Goal: Find specific page/section: Find specific page/section

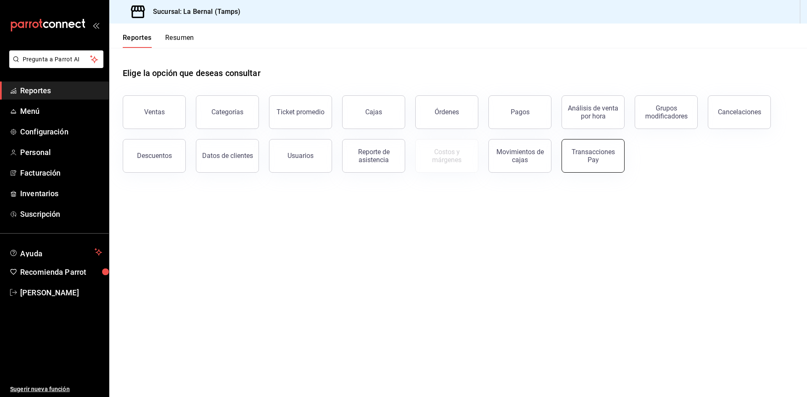
click at [594, 160] on div "Transacciones Pay" at bounding box center [593, 156] width 52 height 16
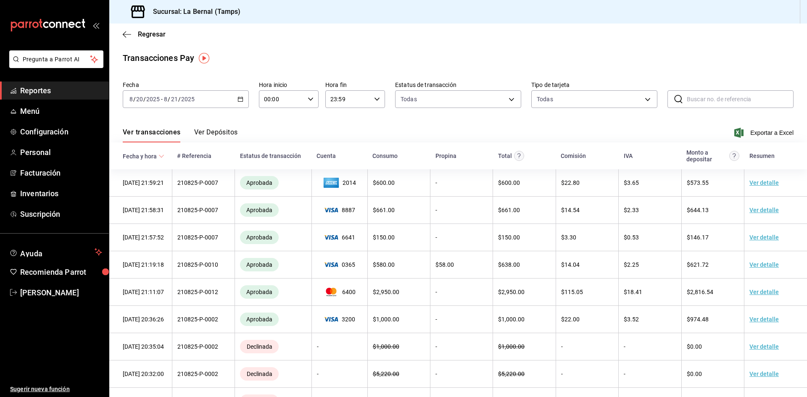
click at [122, 31] on div "Regresar" at bounding box center [458, 34] width 698 height 21
click at [128, 35] on icon "button" at bounding box center [127, 35] width 8 height 8
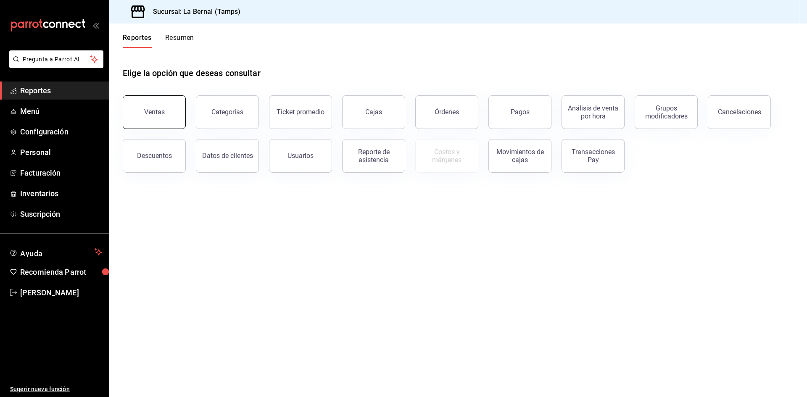
click at [161, 117] on button "Ventas" at bounding box center [154, 112] width 63 height 34
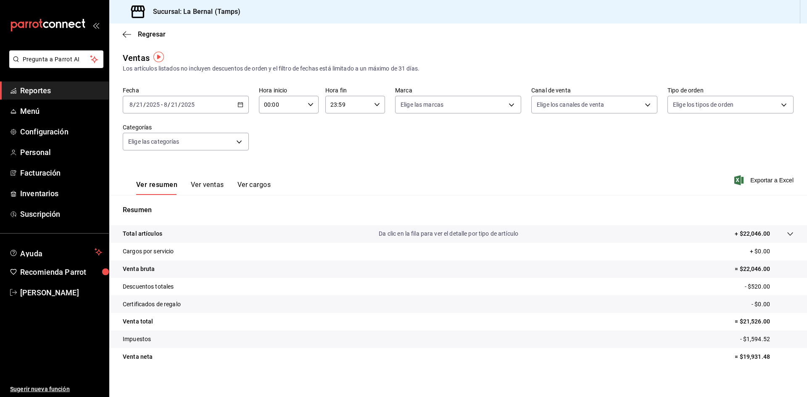
scroll to position [5, 0]
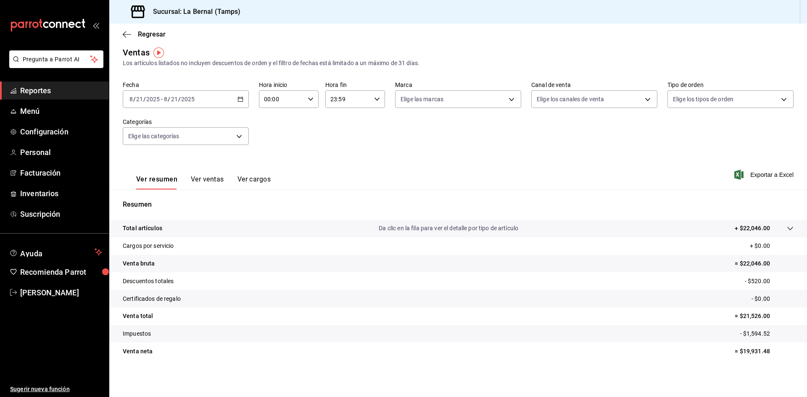
click at [204, 184] on button "Ver ventas" at bounding box center [207, 182] width 33 height 14
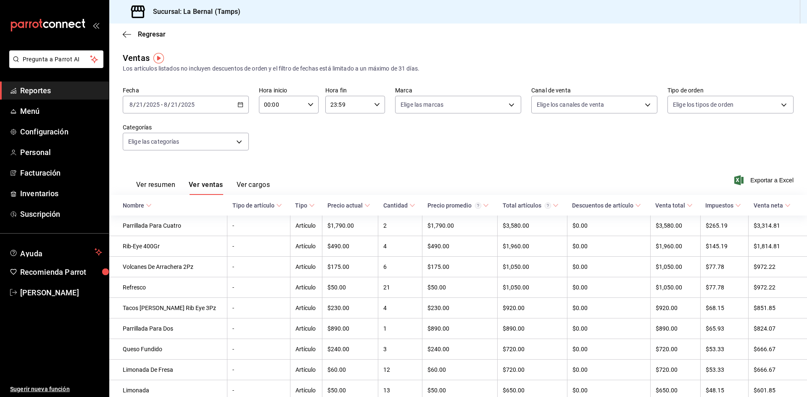
click at [248, 182] on button "Ver cargos" at bounding box center [254, 188] width 34 height 14
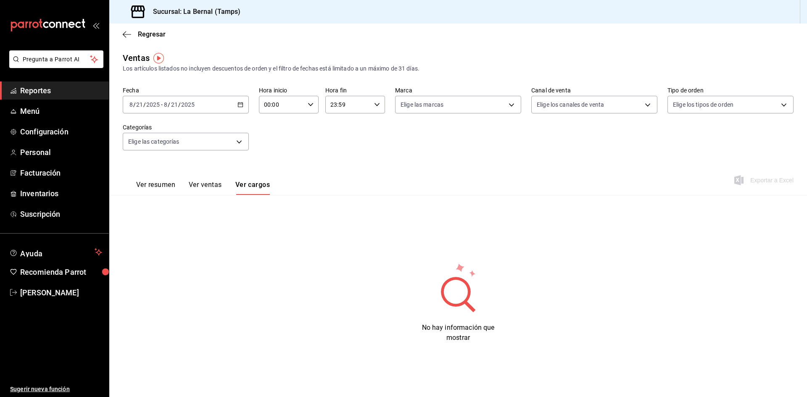
click at [168, 185] on button "Ver resumen" at bounding box center [155, 188] width 39 height 14
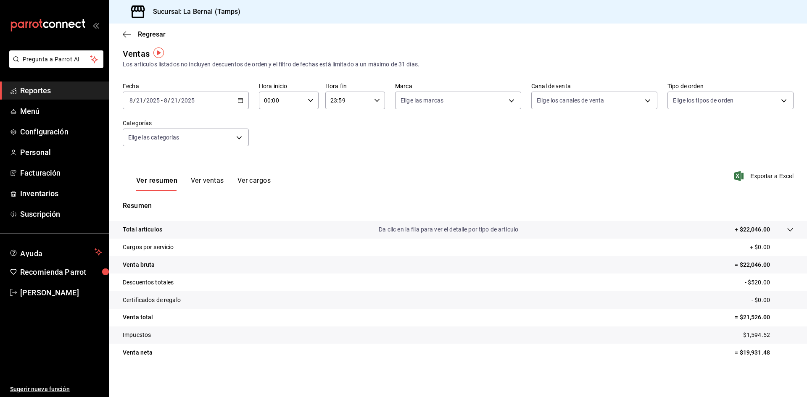
scroll to position [5, 0]
click at [26, 113] on span "Menú" at bounding box center [61, 111] width 82 height 11
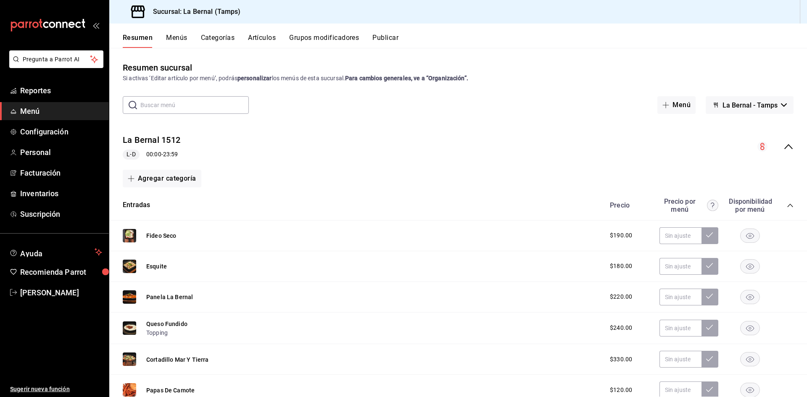
click at [169, 41] on button "Menús" at bounding box center [176, 41] width 21 height 14
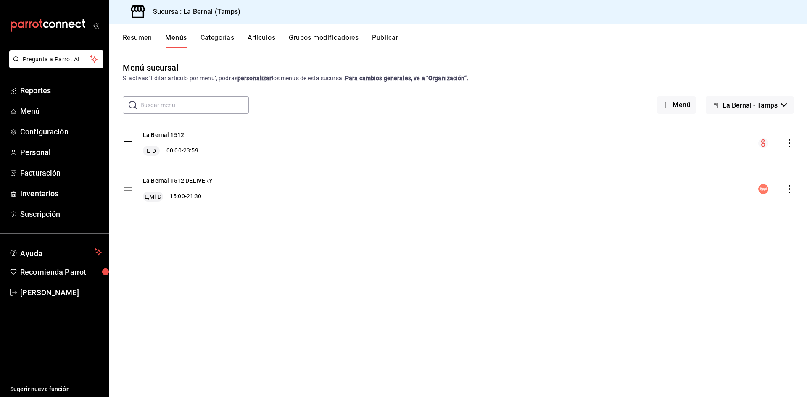
click at [125, 42] on button "Resumen" at bounding box center [137, 41] width 29 height 14
